Goal: Task Accomplishment & Management: Use online tool/utility

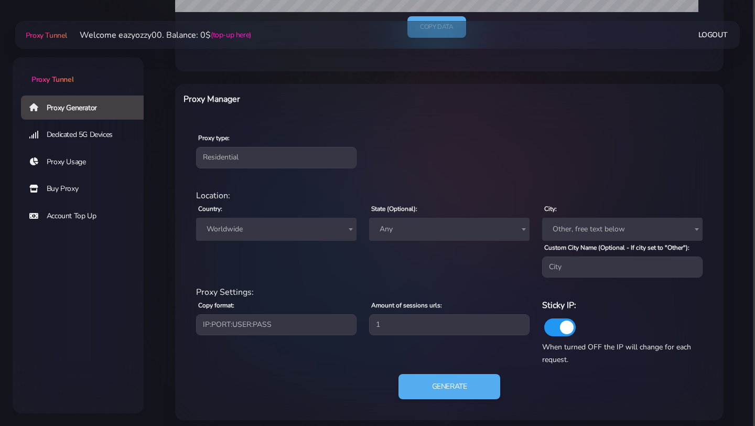
scroll to position [350, 0]
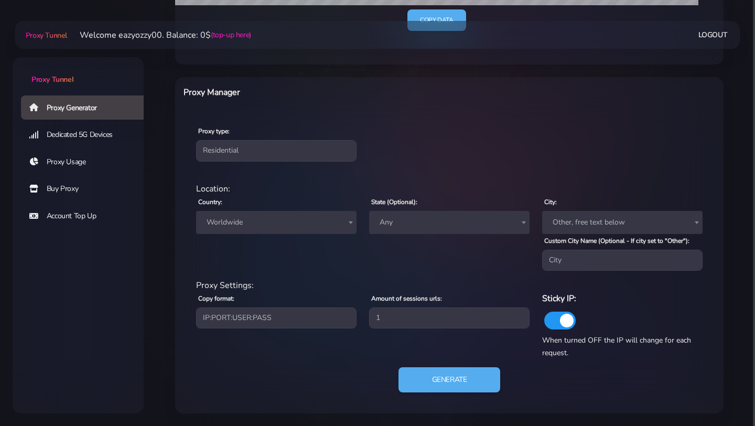
click at [298, 234] on div "Country: Worldwide Andorra United Arab Emirates Afghanistan Antigua and Barbuda…" at bounding box center [276, 232] width 173 height 75
click at [308, 226] on span "Worldwide" at bounding box center [276, 222] width 148 height 15
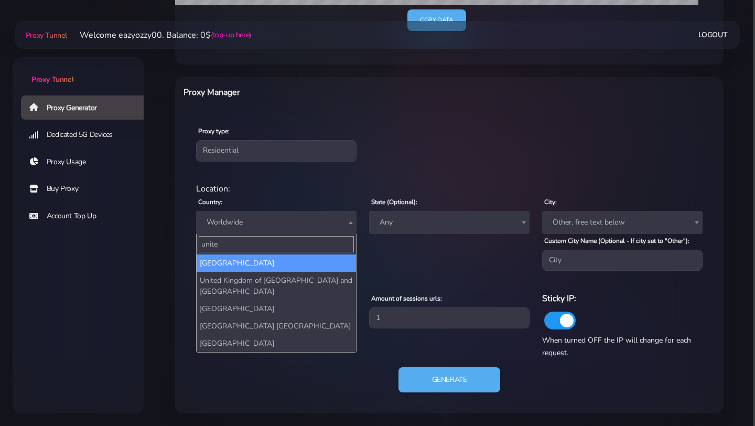
type input "united"
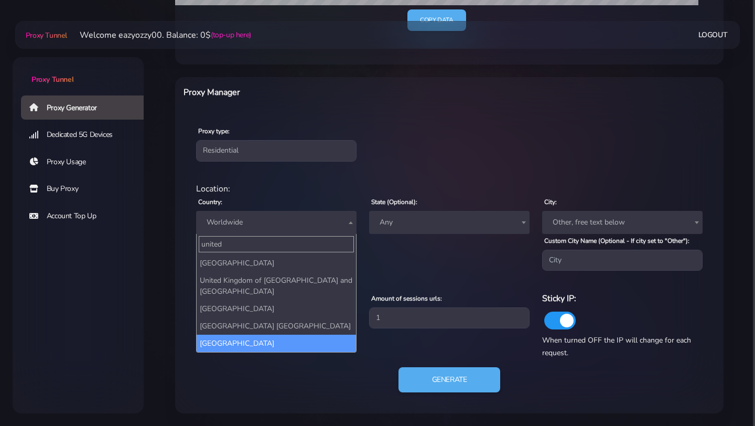
select select "US"
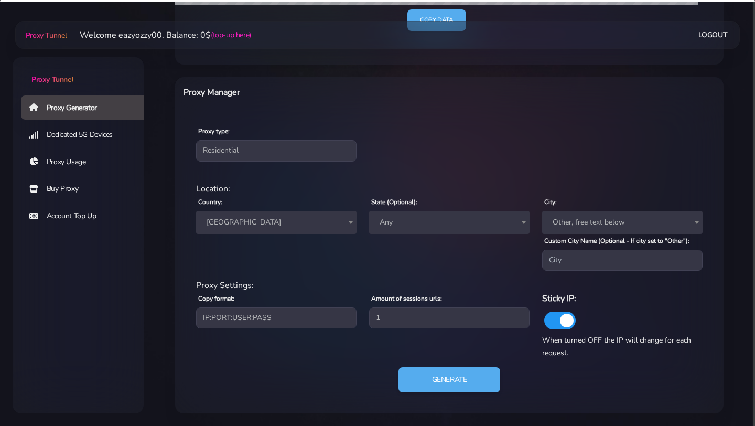
click at [404, 235] on div "State (Optional): Any Any" at bounding box center [449, 232] width 173 height 75
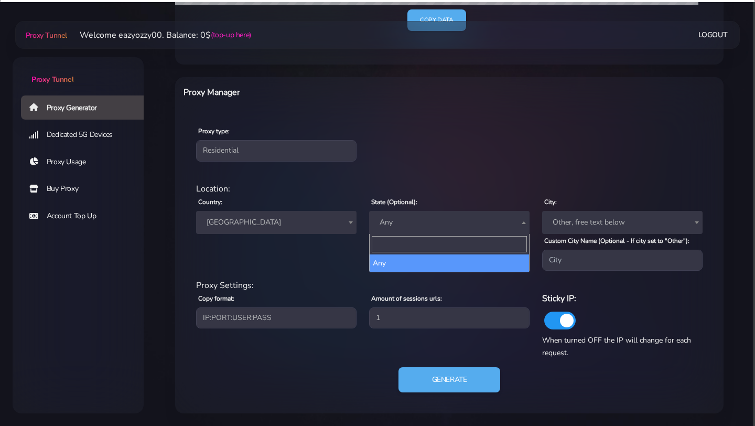
click at [412, 221] on span "Any" at bounding box center [449, 222] width 148 height 15
click at [419, 249] on input "Search" at bounding box center [449, 244] width 155 height 16
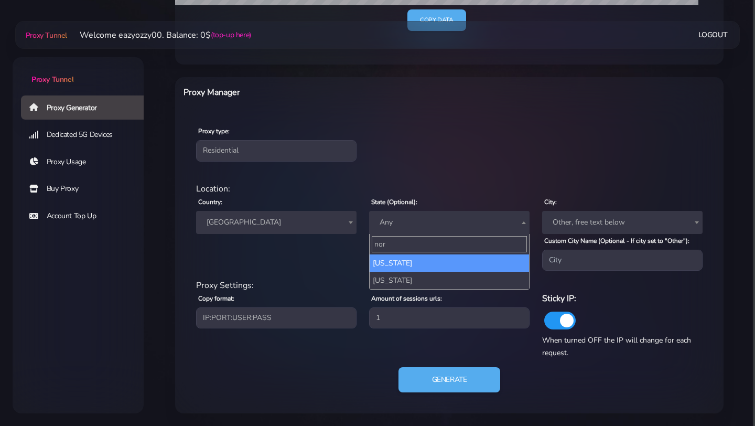
type input "nor"
select select "NC"
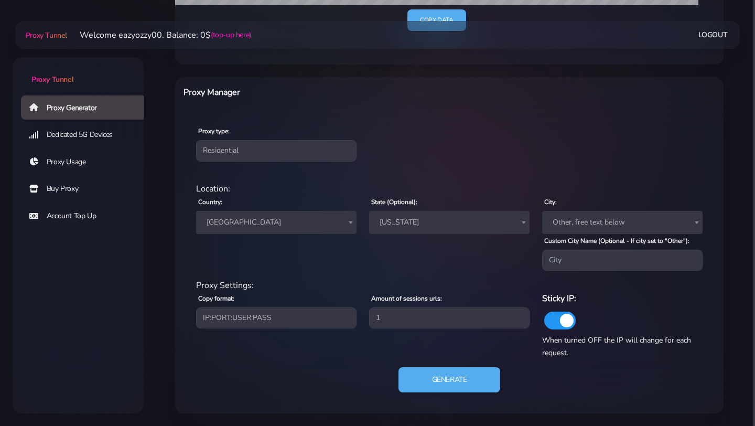
click at [590, 228] on span "Other, free text below" at bounding box center [622, 222] width 148 height 15
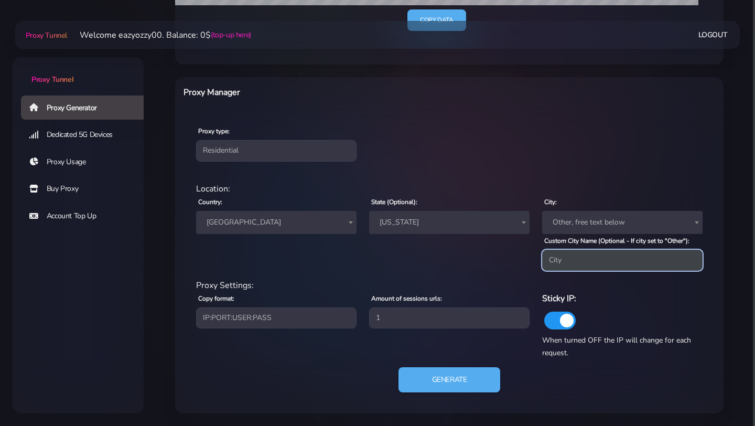
click at [593, 270] on input "Custom City Name (Optional - If city set to "Other"):" at bounding box center [622, 260] width 160 height 21
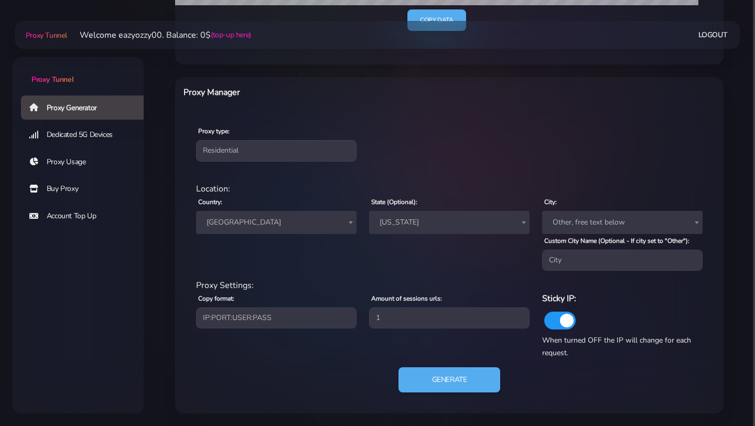
click at [374, 258] on div "State (Optional): Any Alaska Alabama Arkansas Arizona California Colorado Conne…" at bounding box center [449, 232] width 173 height 75
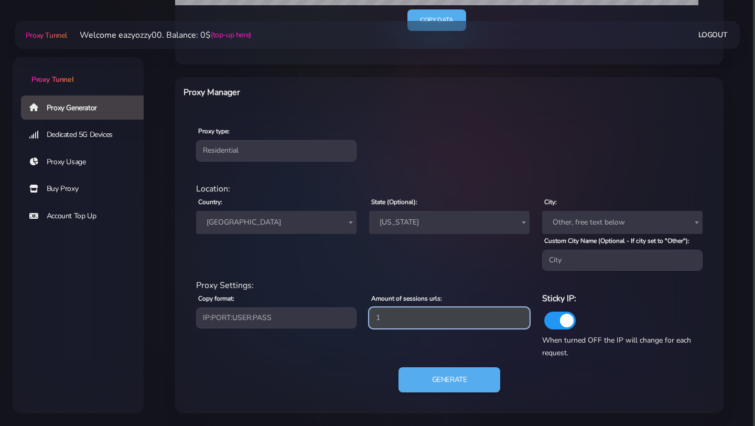
click at [461, 326] on input "1" at bounding box center [449, 317] width 160 height 21
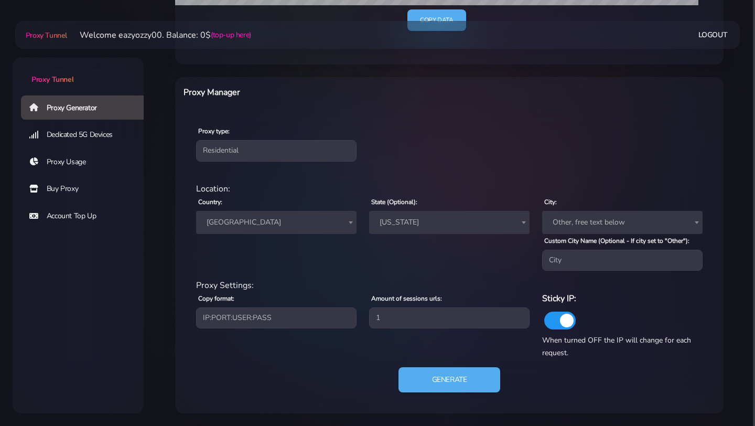
click at [452, 284] on div "Proxy Settings:" at bounding box center [449, 285] width 519 height 13
click at [480, 380] on button "Generate" at bounding box center [449, 380] width 104 height 26
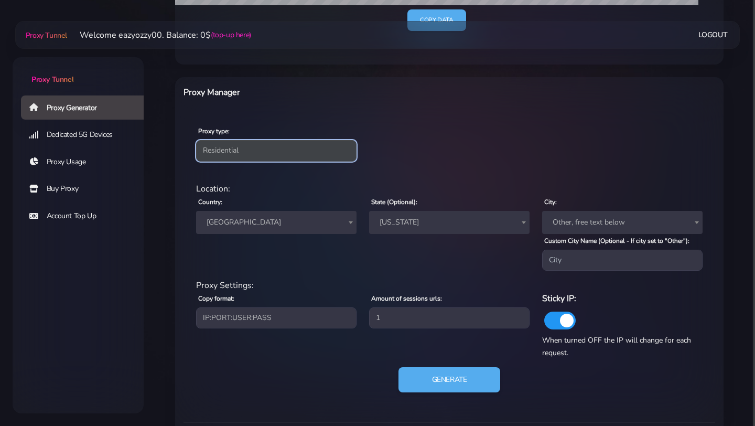
click at [289, 152] on select "Residential Static Mobile" at bounding box center [276, 150] width 160 height 21
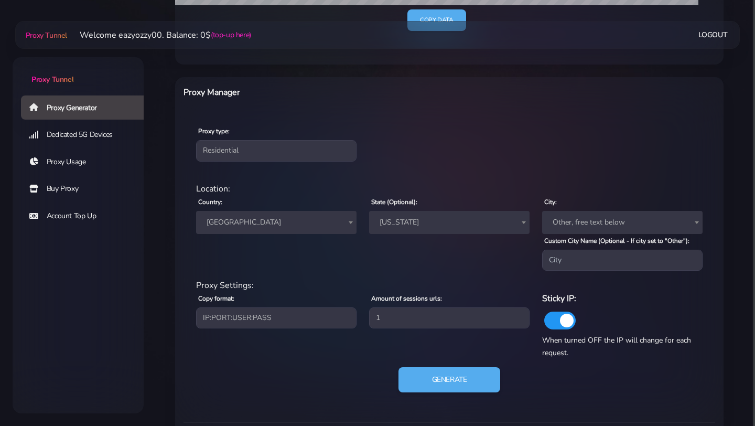
click at [325, 123] on div "Proxy type: Residential Static Mobile" at bounding box center [449, 143] width 544 height 62
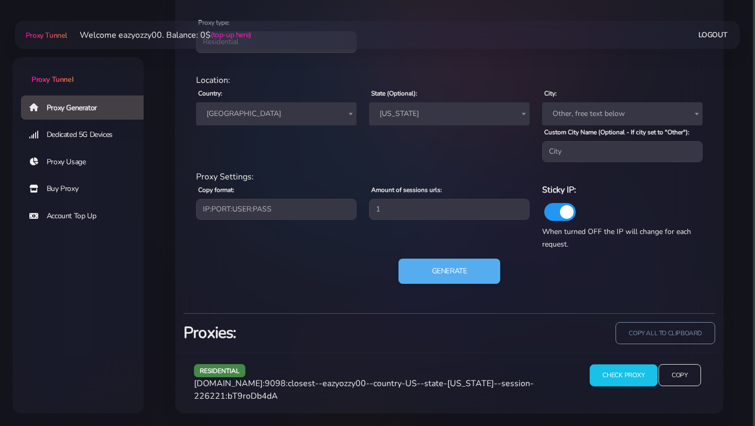
click at [614, 379] on input "Check Proxy" at bounding box center [623, 375] width 68 height 22
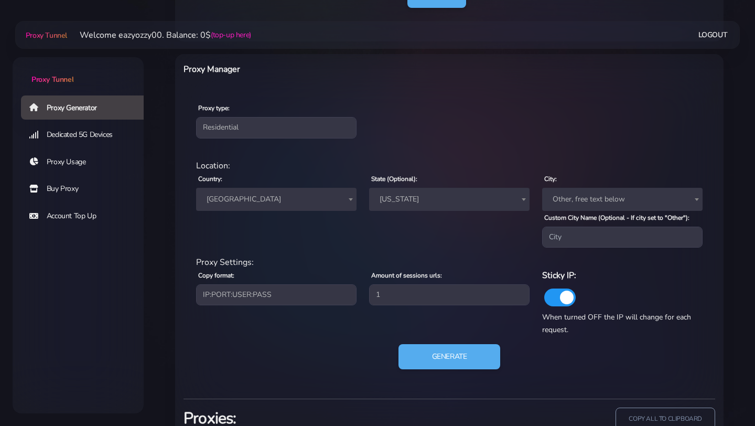
scroll to position [374, 0]
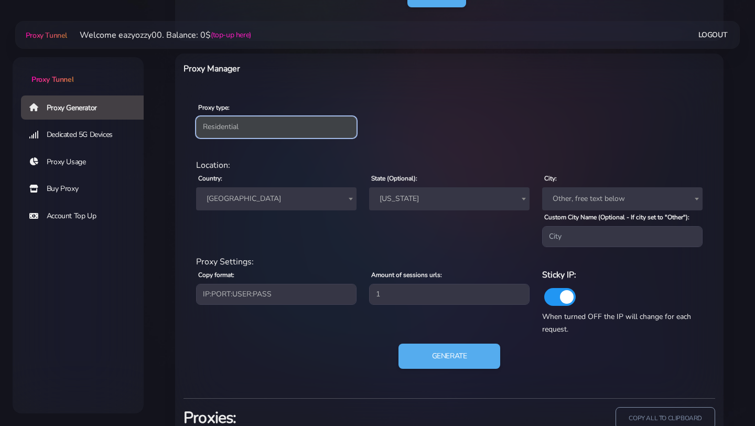
click at [322, 135] on select "Residential Static Mobile" at bounding box center [276, 126] width 160 height 21
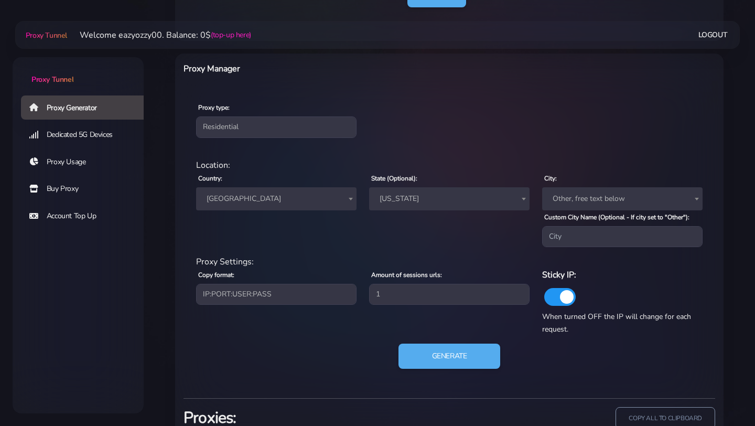
click at [87, 138] on link "Dedicated 5G Devices" at bounding box center [86, 135] width 131 height 24
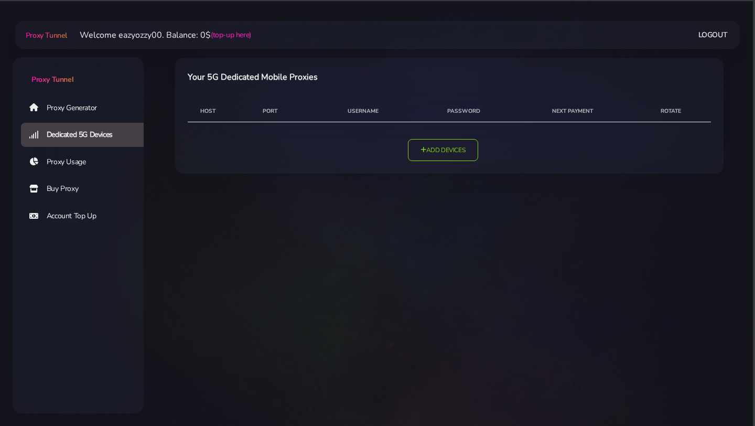
click at [115, 98] on link "Proxy Generator" at bounding box center [86, 107] width 131 height 24
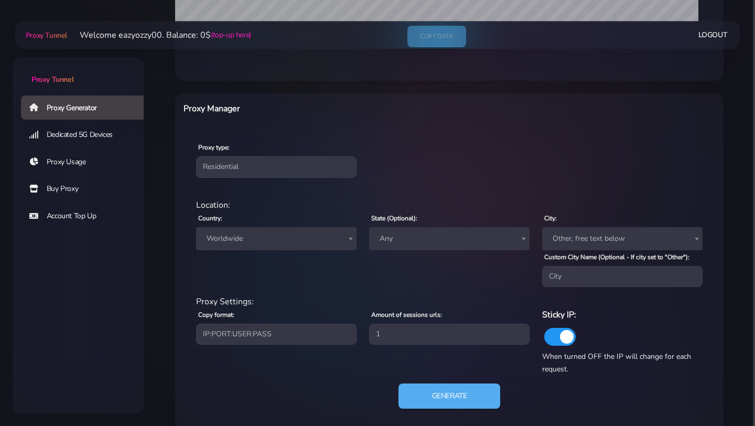
scroll to position [350, 0]
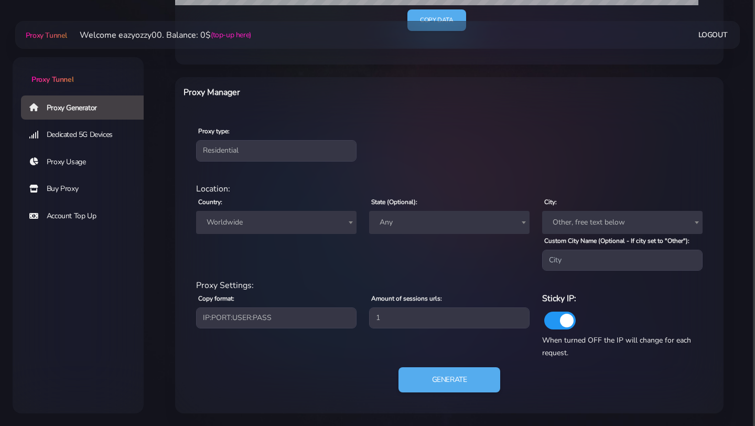
click at [81, 157] on link "Proxy Usage" at bounding box center [86, 162] width 131 height 24
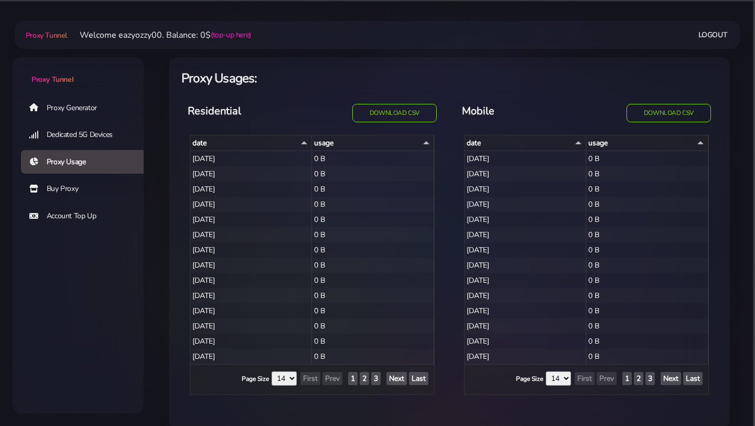
select select "14"
click at [69, 191] on link "Buy Proxy" at bounding box center [86, 189] width 131 height 24
